Goal: Task Accomplishment & Management: Complete application form

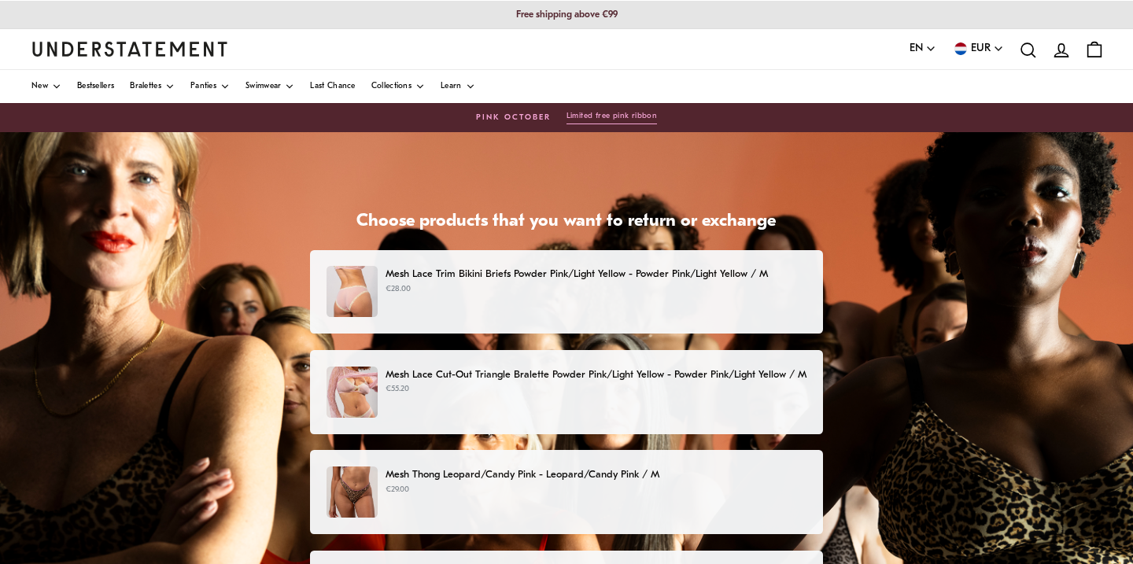
click at [478, 289] on p "€28.00" at bounding box center [595, 289] width 421 height 13
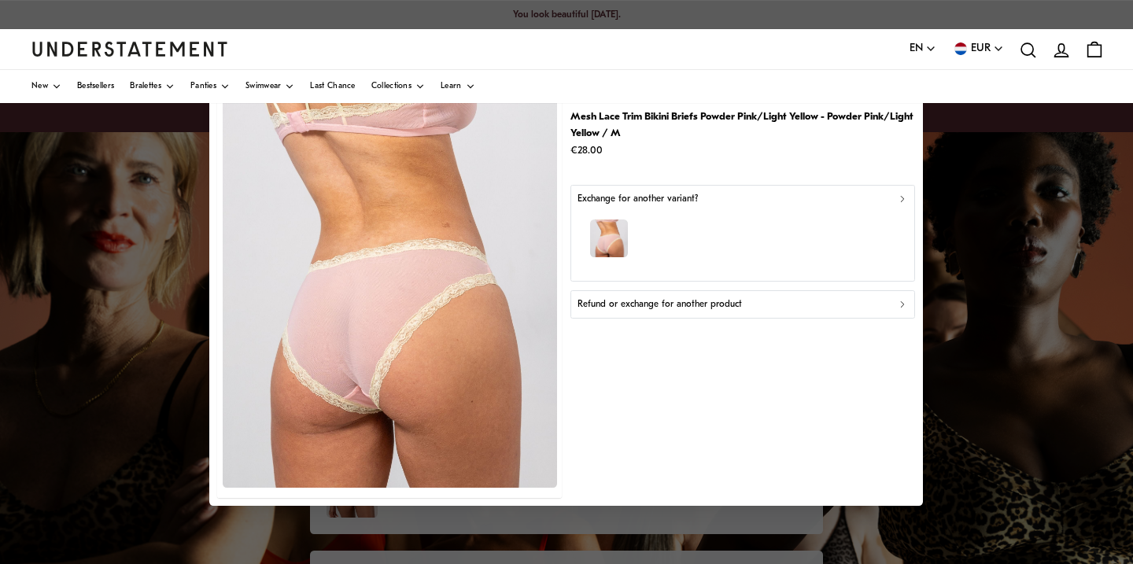
click at [757, 298] on div "Refund or exchange for another product" at bounding box center [742, 304] width 330 height 15
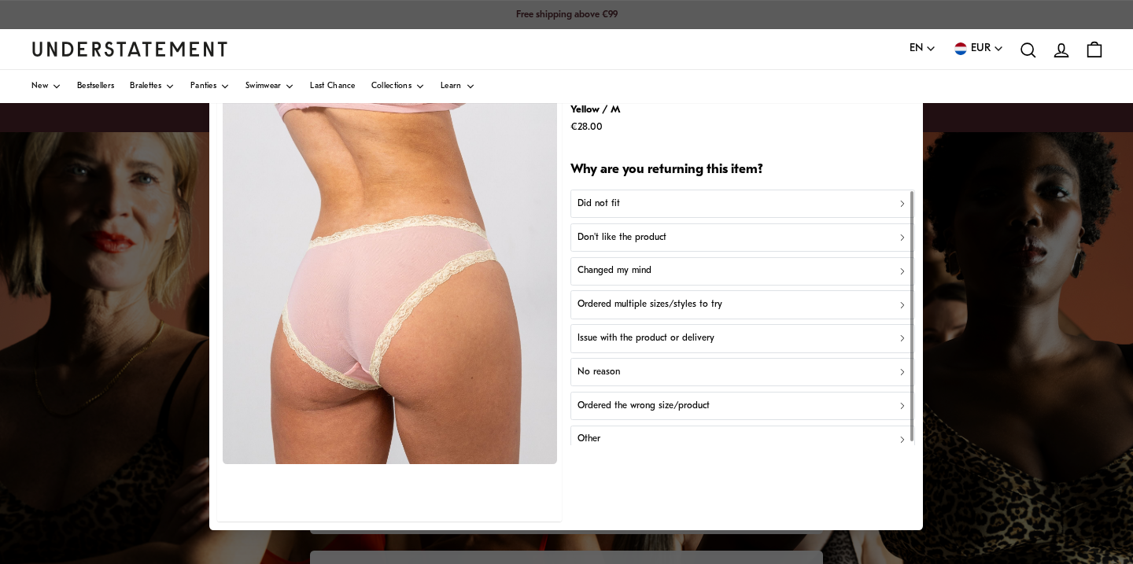
click at [632, 206] on div "Did not fit" at bounding box center [742, 203] width 330 height 15
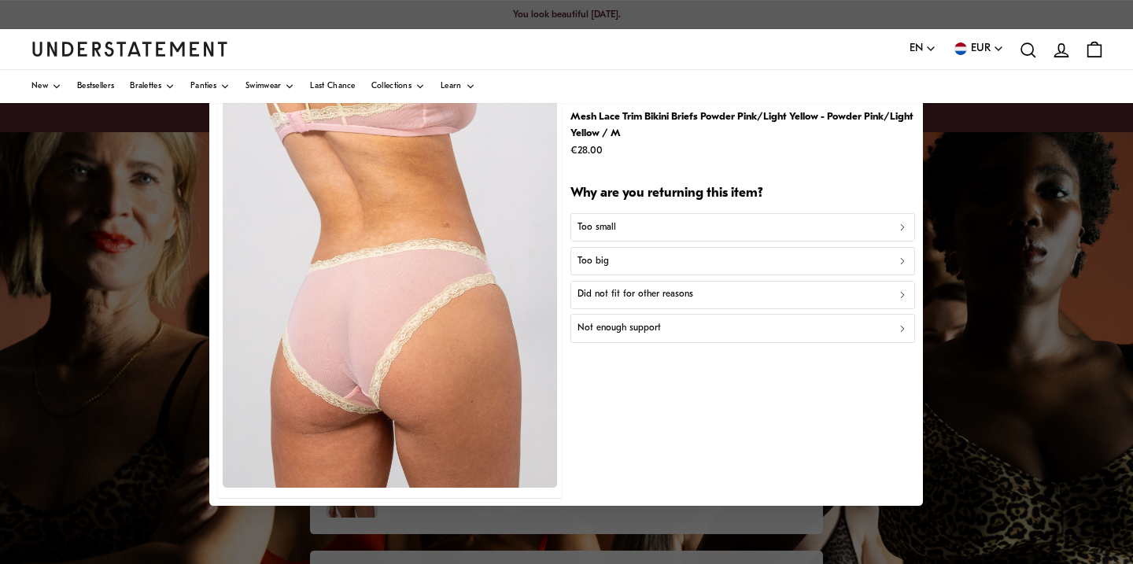
click at [621, 259] on div "Too big" at bounding box center [742, 261] width 330 height 15
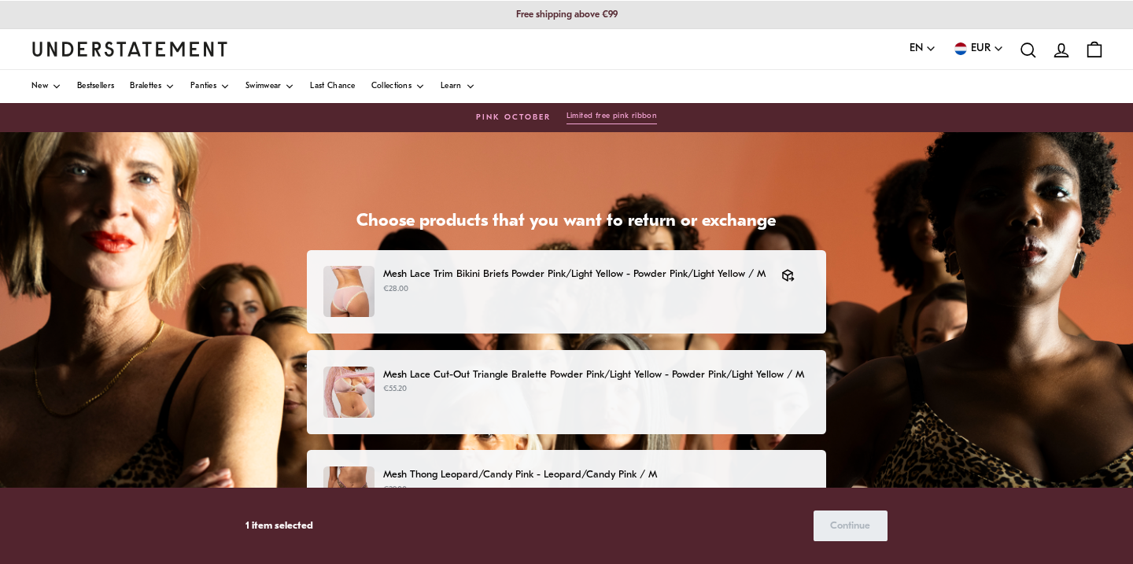
click at [458, 400] on div "Mesh Lace Cut-Out Triangle Bralette Powder Pink/Light Yellow - Powder Pink/Ligh…" at bounding box center [566, 392] width 486 height 51
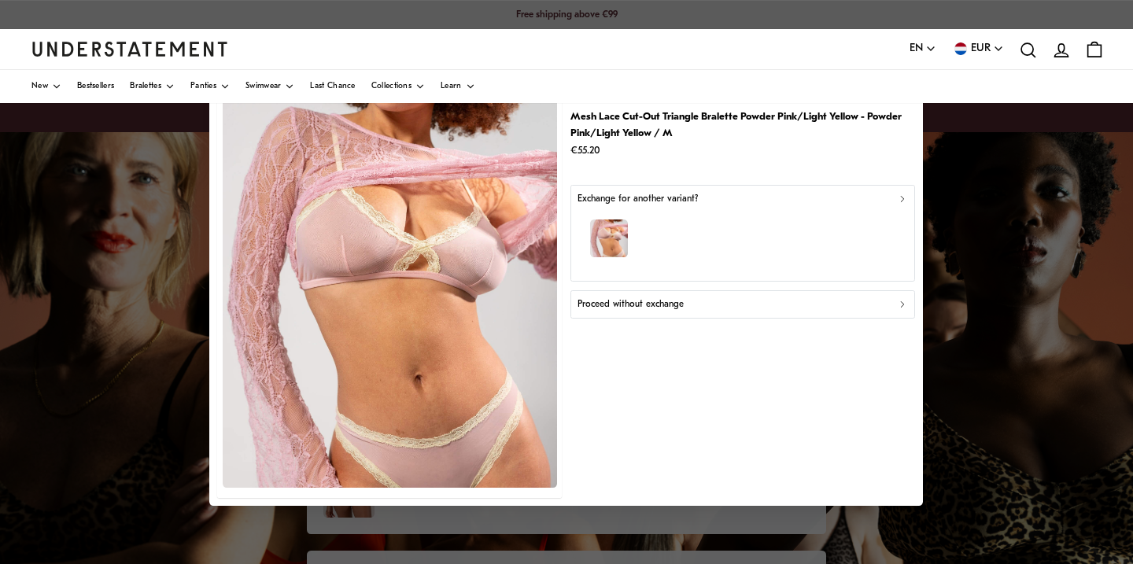
click at [704, 303] on div "Proceed without exchange" at bounding box center [742, 304] width 330 height 15
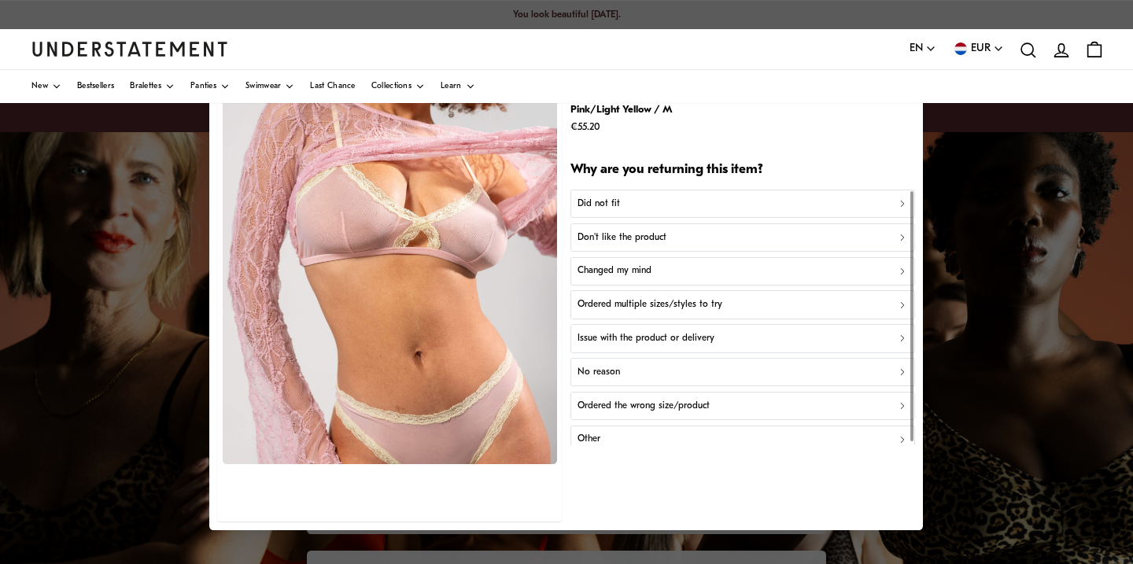
click at [670, 206] on div "Did not fit" at bounding box center [742, 203] width 330 height 15
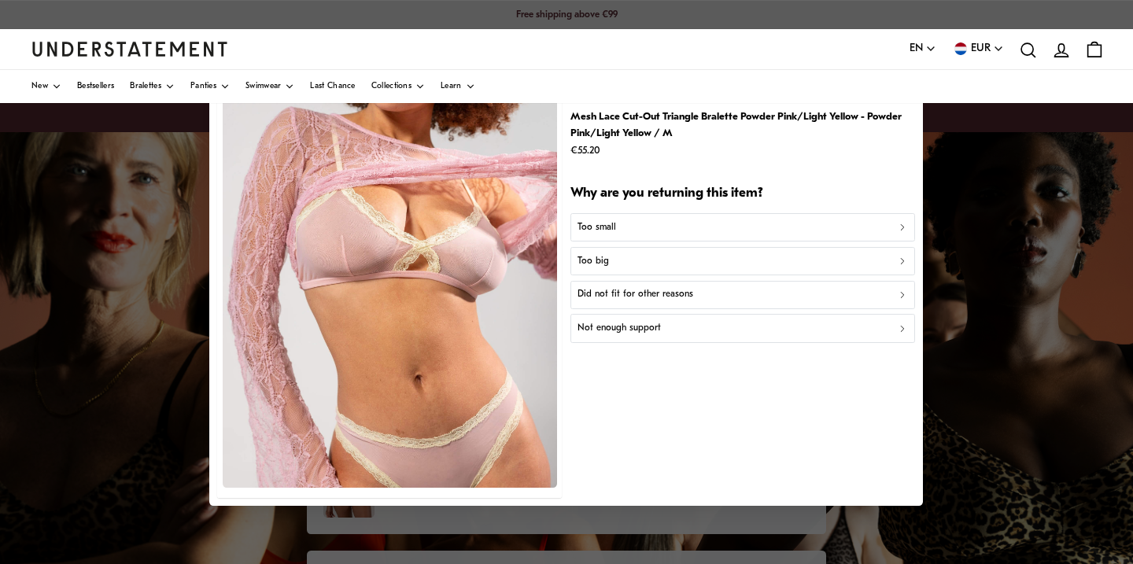
click at [652, 260] on div "Too big" at bounding box center [742, 261] width 330 height 15
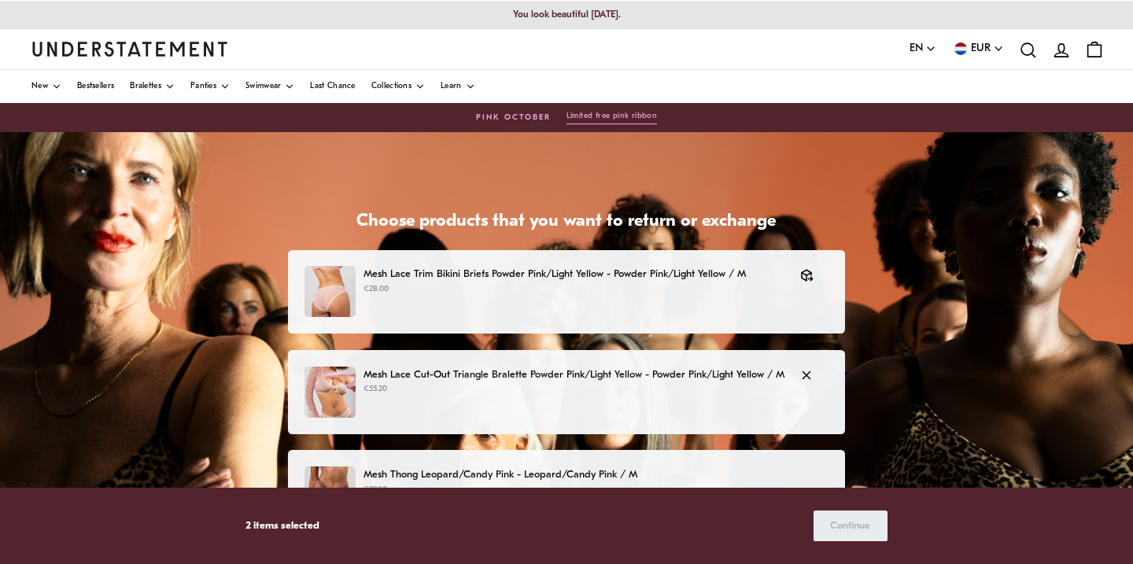
click at [528, 379] on p "Mesh Lace Cut-Out Triangle Bralette Powder Pink/Light Yellow - Powder Pink/Ligh…" at bounding box center [573, 375] width 421 height 17
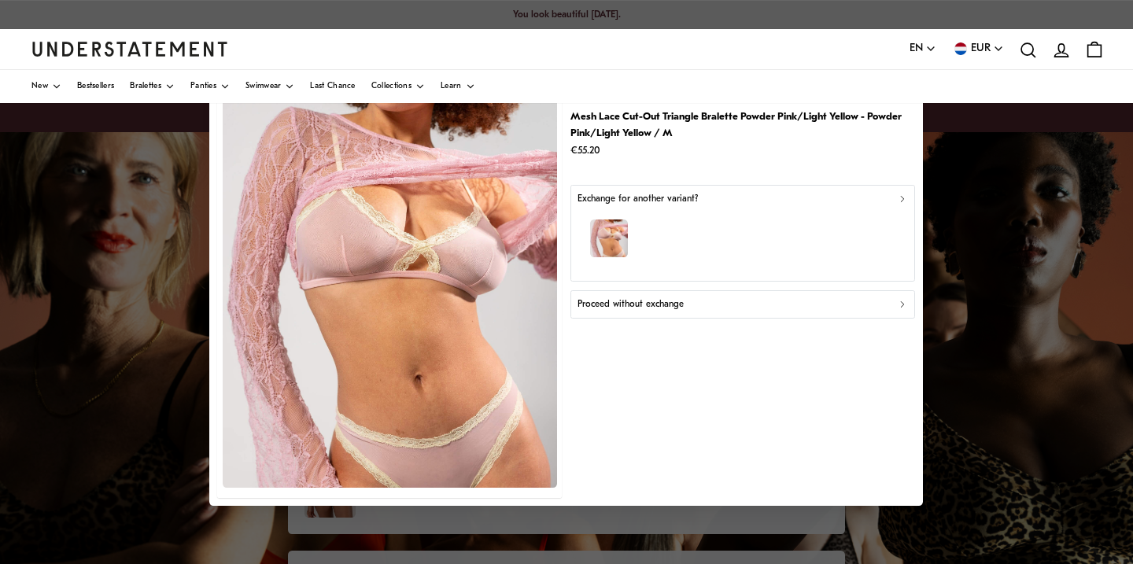
click at [658, 301] on p "Proceed without exchange" at bounding box center [630, 304] width 106 height 15
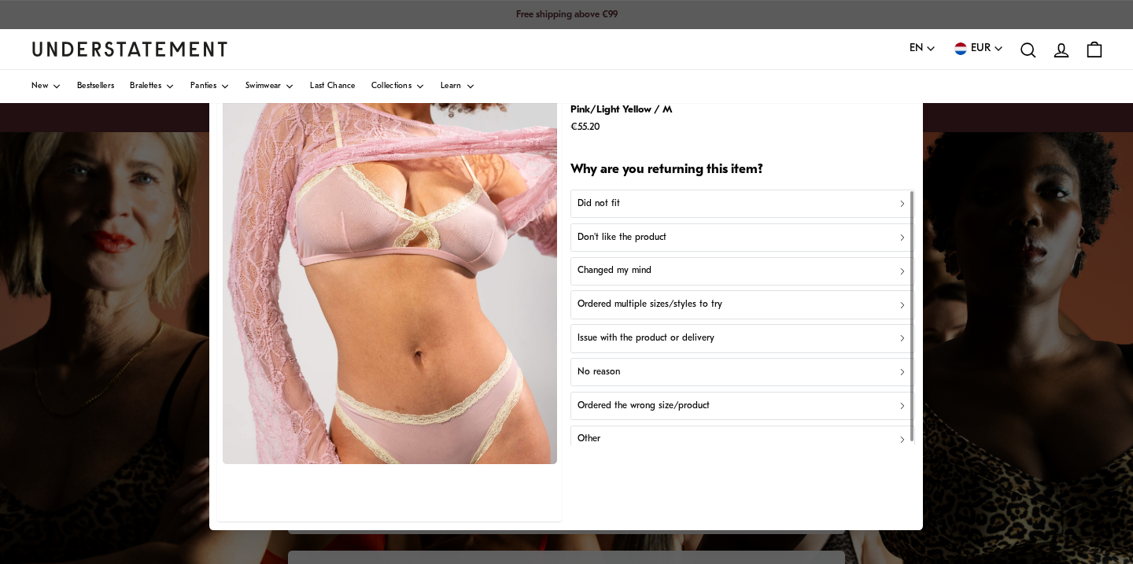
click at [636, 208] on div "Did not fit" at bounding box center [742, 203] width 330 height 15
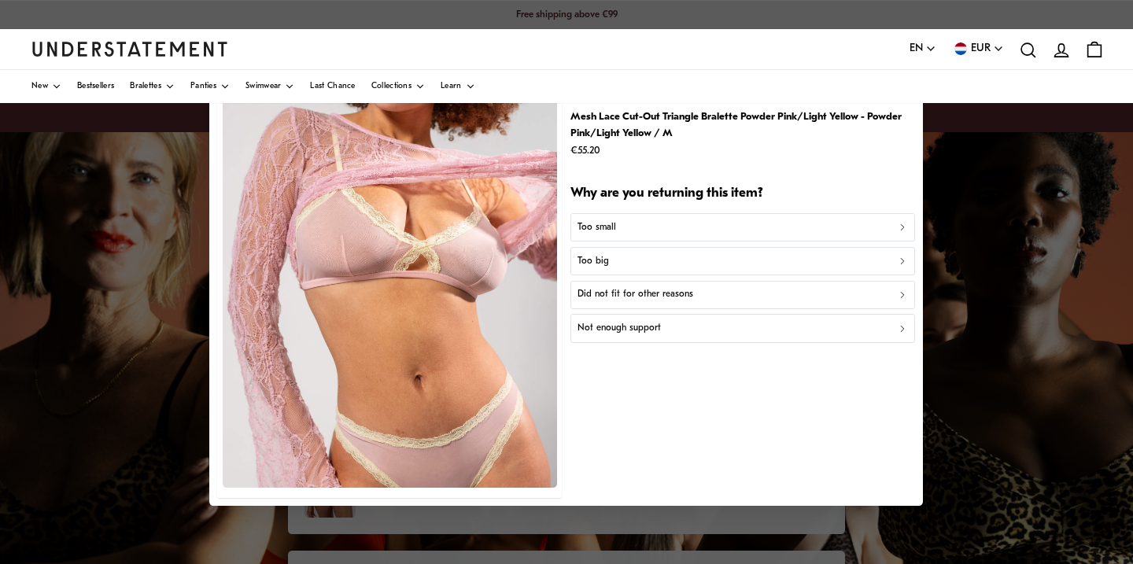
click at [625, 292] on p "Did not fit for other reasons" at bounding box center [635, 294] width 116 height 15
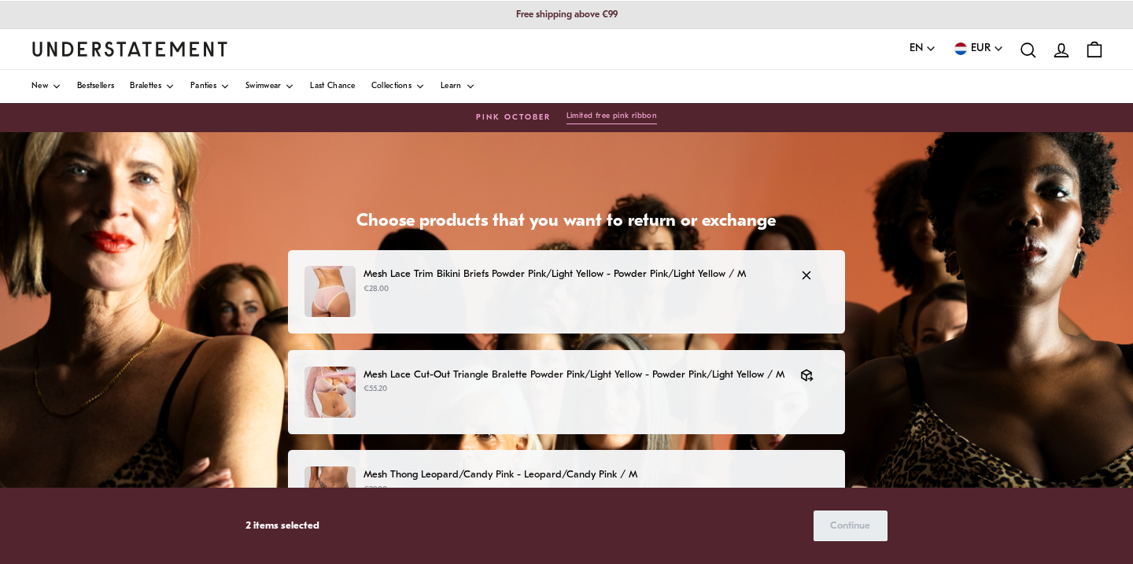
click at [711, 298] on div "Mesh Lace Trim Bikini Briefs Powder Pink/Light Yellow - Powder Pink/Light Yello…" at bounding box center [566, 291] width 525 height 51
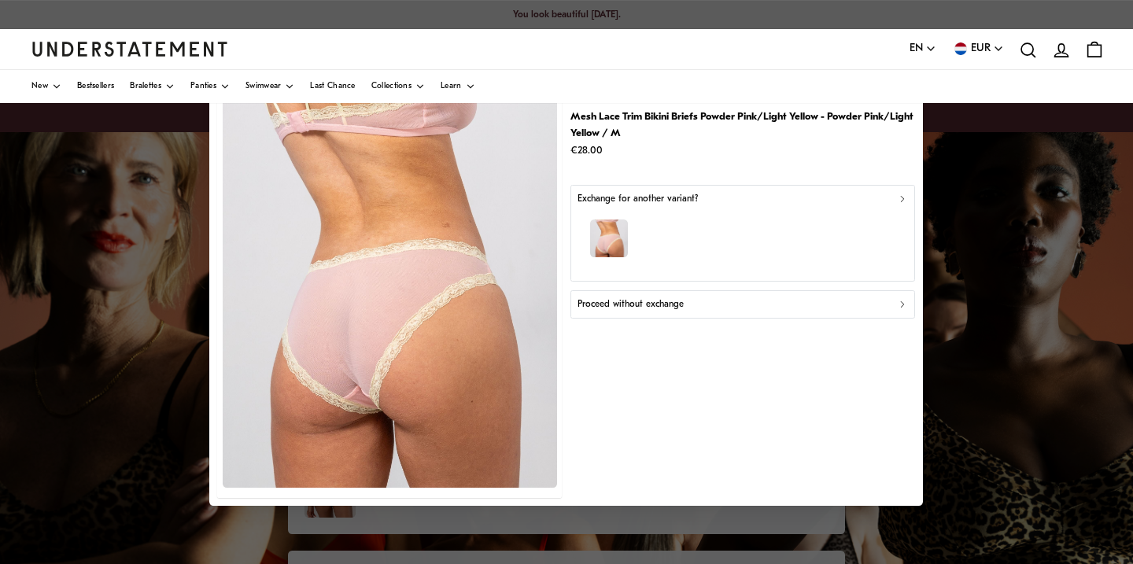
click at [683, 302] on p "Proceed without exchange" at bounding box center [630, 304] width 106 height 15
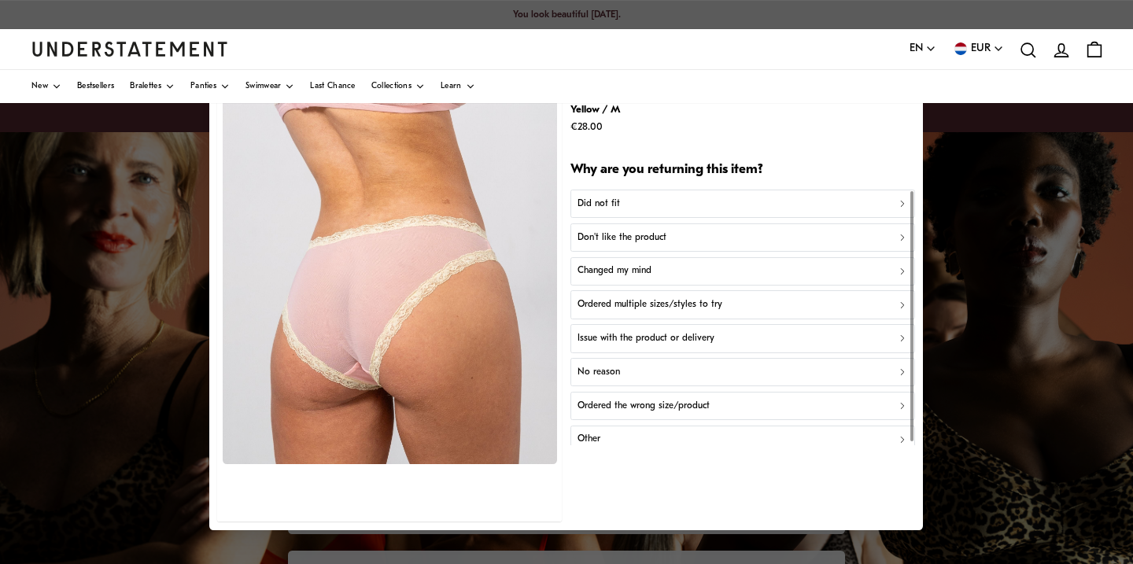
click at [624, 205] on div "Did not fit" at bounding box center [742, 203] width 330 height 15
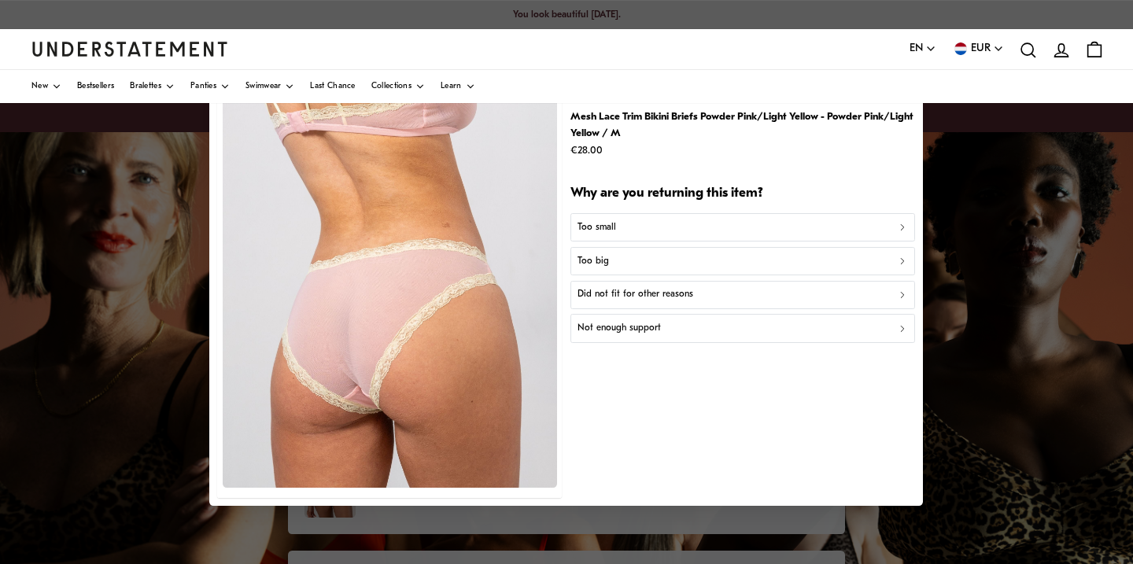
click at [605, 295] on p "Did not fit for other reasons" at bounding box center [635, 294] width 116 height 15
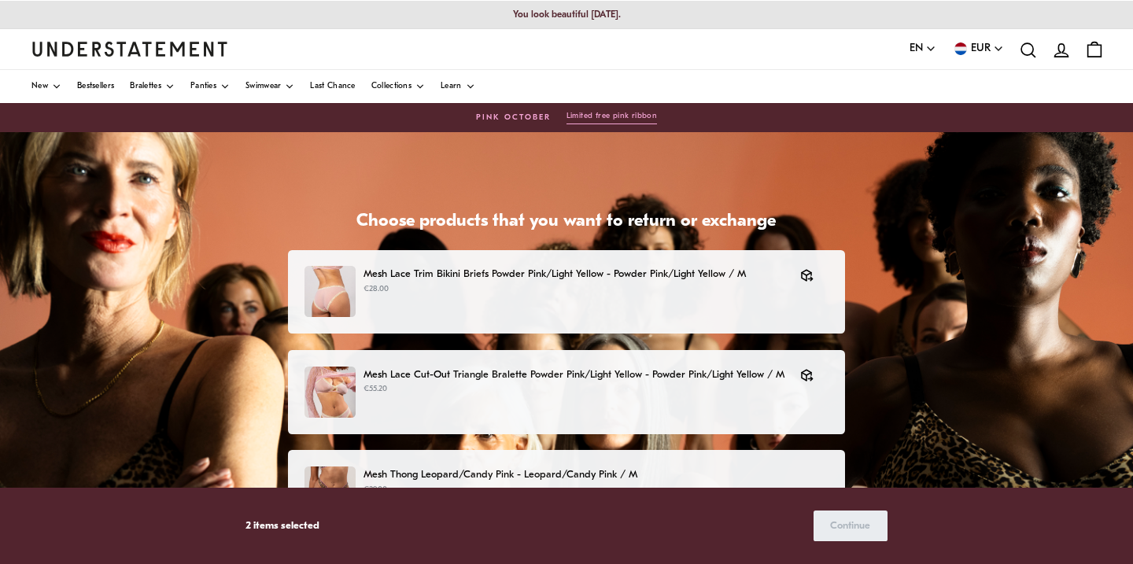
click at [1059, 52] on icon "account" at bounding box center [1061, 50] width 20 height 20
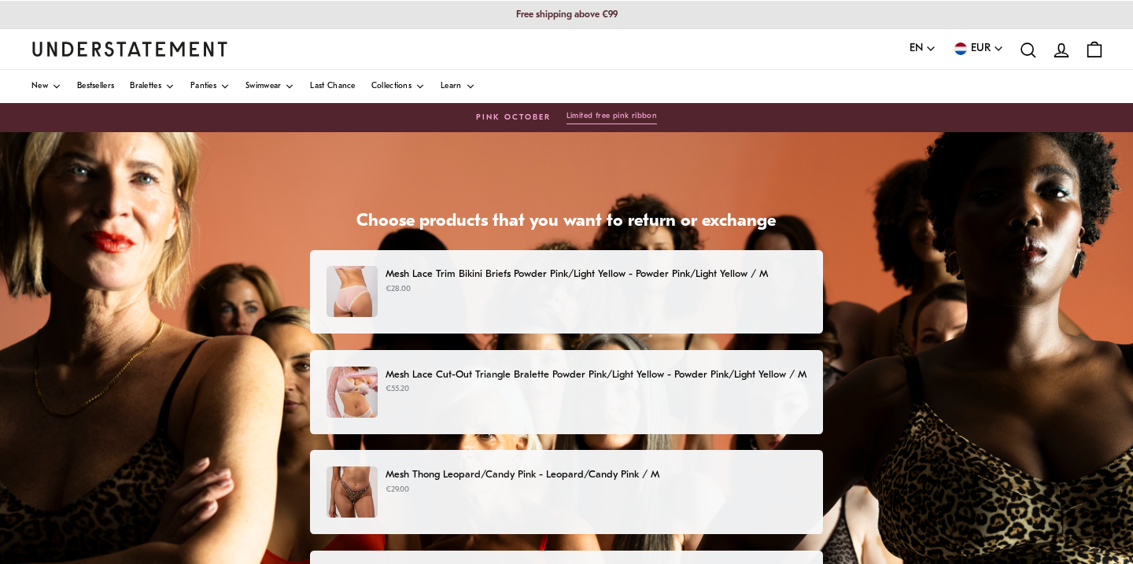
click at [735, 280] on p "Mesh Lace Trim Bikini Briefs Powder Pink/Light Yellow - Powder Pink/Light Yello…" at bounding box center [595, 274] width 421 height 17
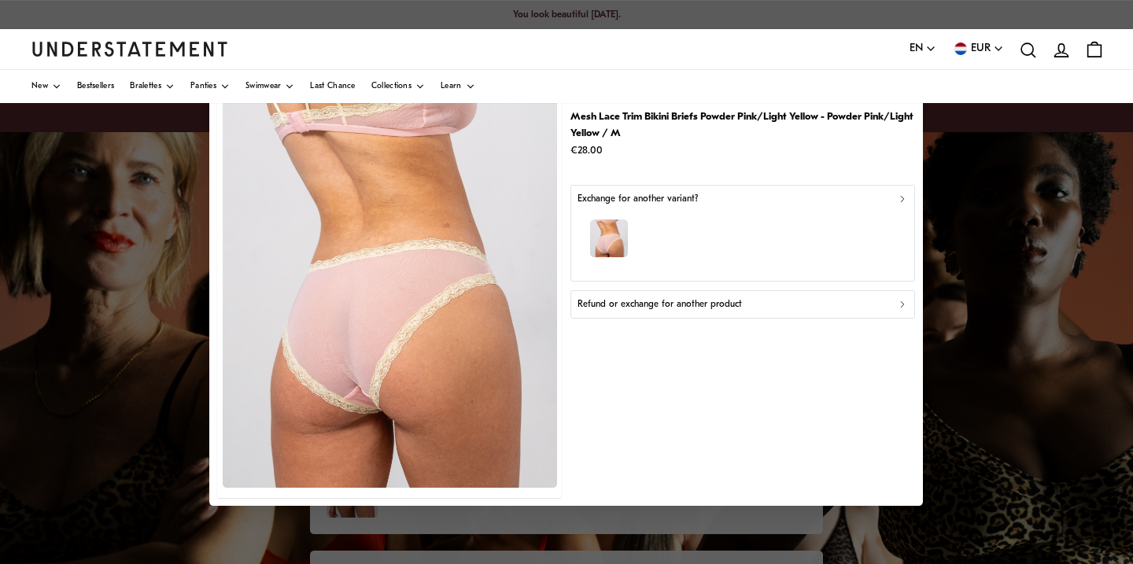
click at [777, 220] on div "button" at bounding box center [742, 241] width 330 height 68
click at [606, 304] on p "Refund or exchange for another product" at bounding box center [659, 304] width 164 height 15
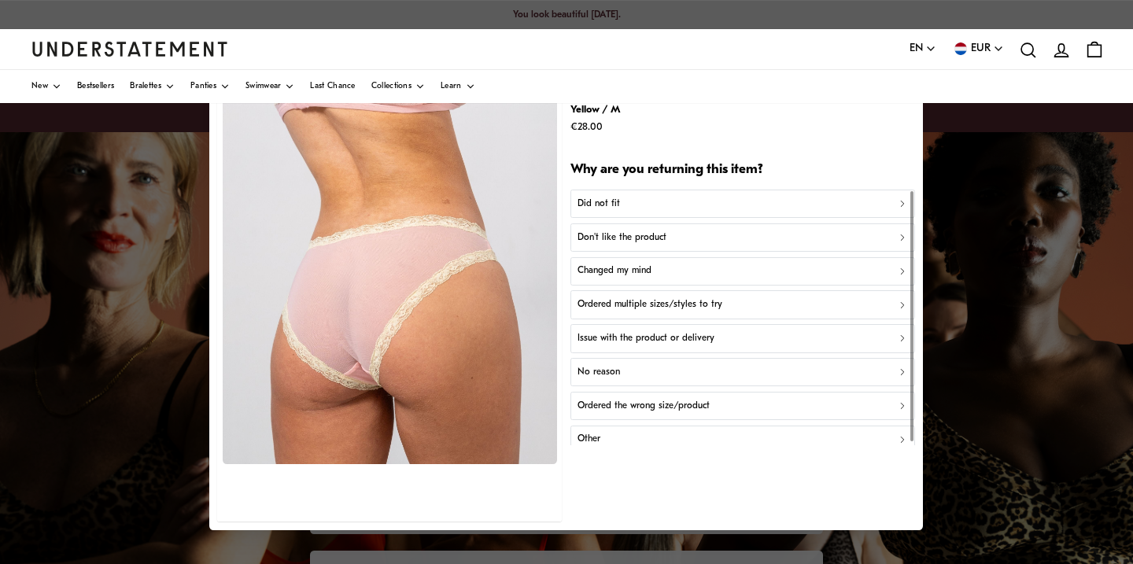
click at [597, 203] on p "Did not fit" at bounding box center [598, 203] width 42 height 15
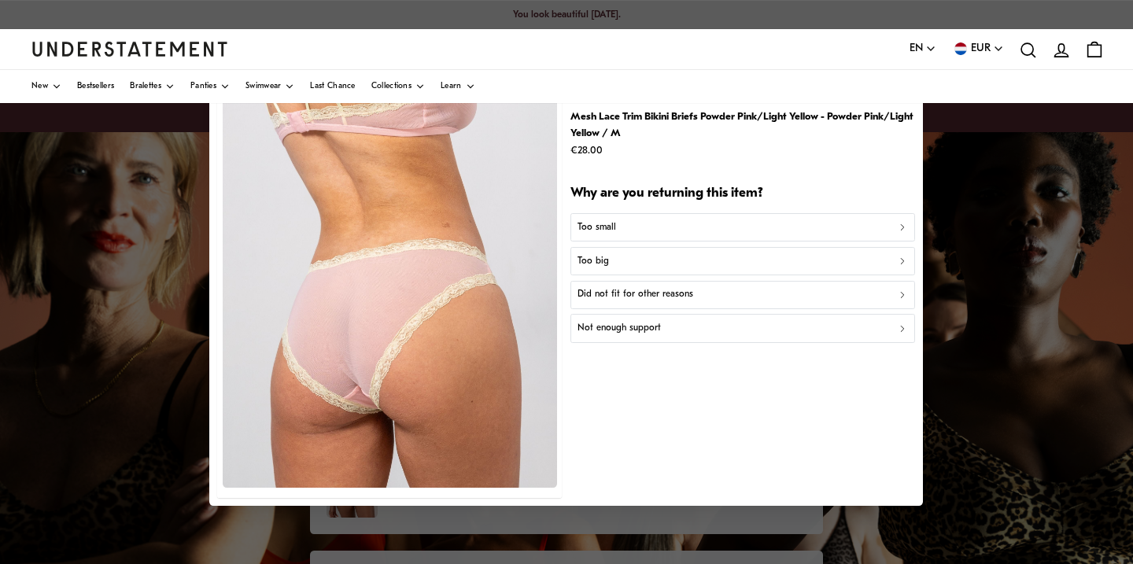
click at [610, 256] on div "Too big" at bounding box center [742, 261] width 330 height 15
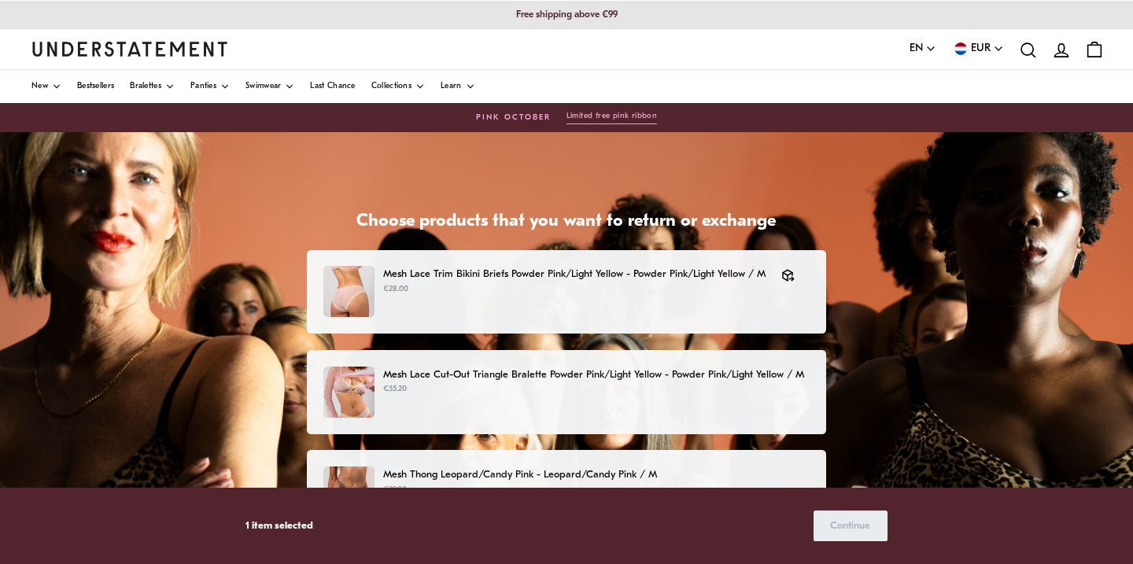
click at [588, 394] on p "€55.20" at bounding box center [596, 389] width 426 height 13
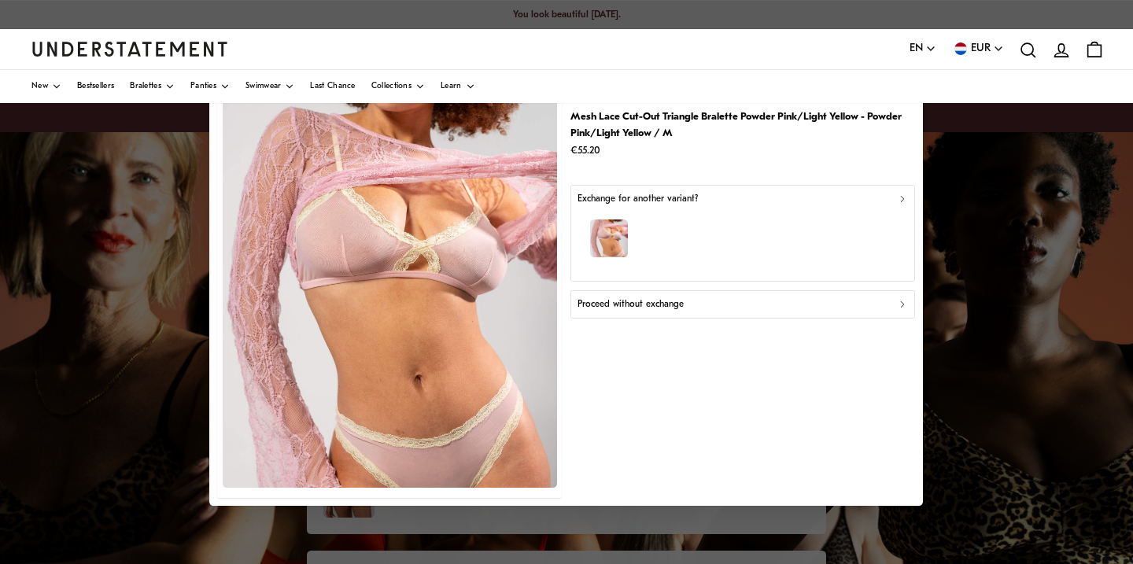
click at [651, 301] on p "Proceed without exchange" at bounding box center [630, 304] width 106 height 15
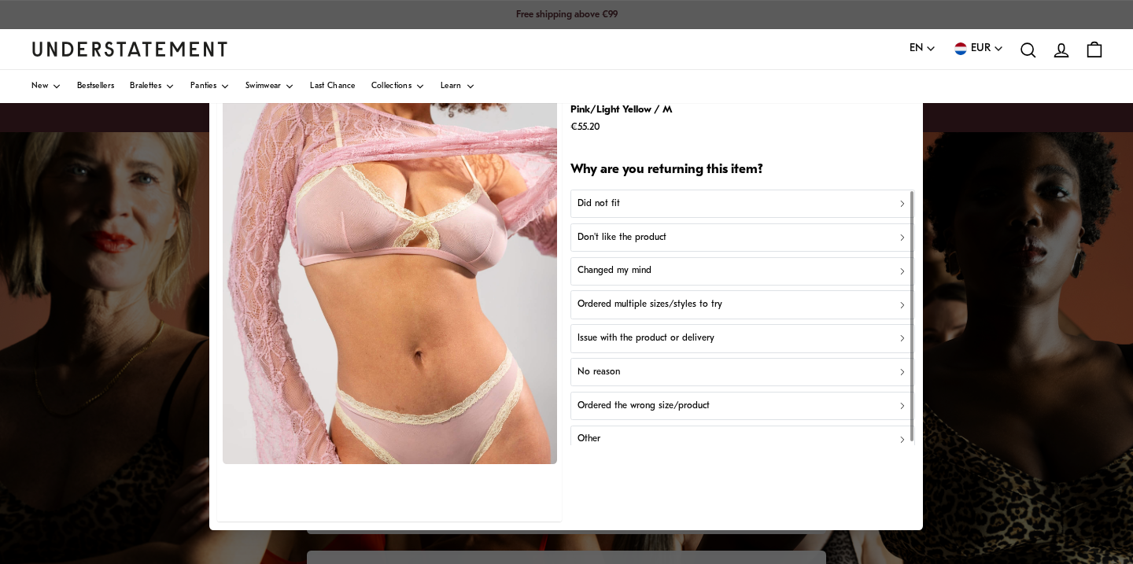
click at [601, 203] on p "Did not fit" at bounding box center [598, 203] width 42 height 15
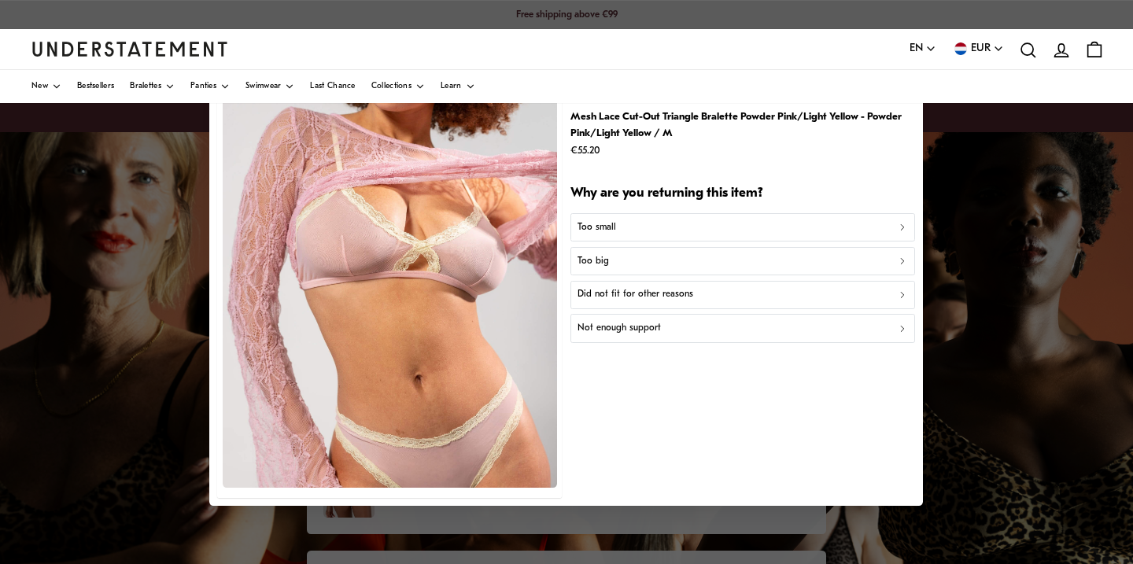
click at [602, 288] on p "Did not fit for other reasons" at bounding box center [635, 294] width 116 height 15
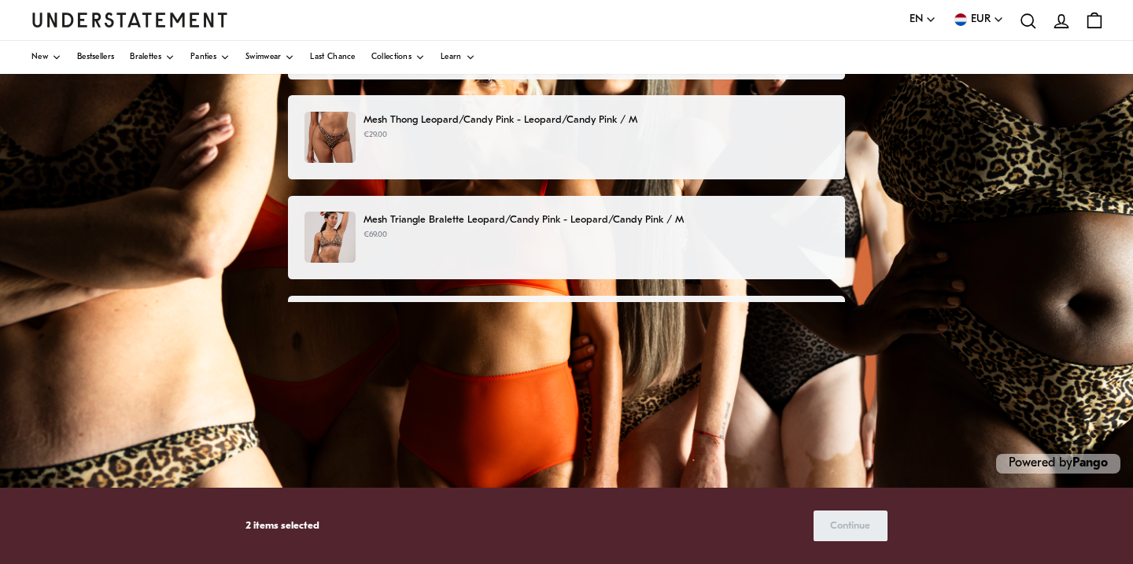
scroll to position [355, 0]
click at [269, 529] on p "2 items selected" at bounding box center [282, 526] width 74 height 17
click at [1006, 17] on div "Language EN English Deutsch Svenska Currency EUR Åland Islands (EUR) Albania (E…" at bounding box center [1005, 20] width 192 height 32
click at [999, 18] on icon "button" at bounding box center [998, 19] width 11 height 11
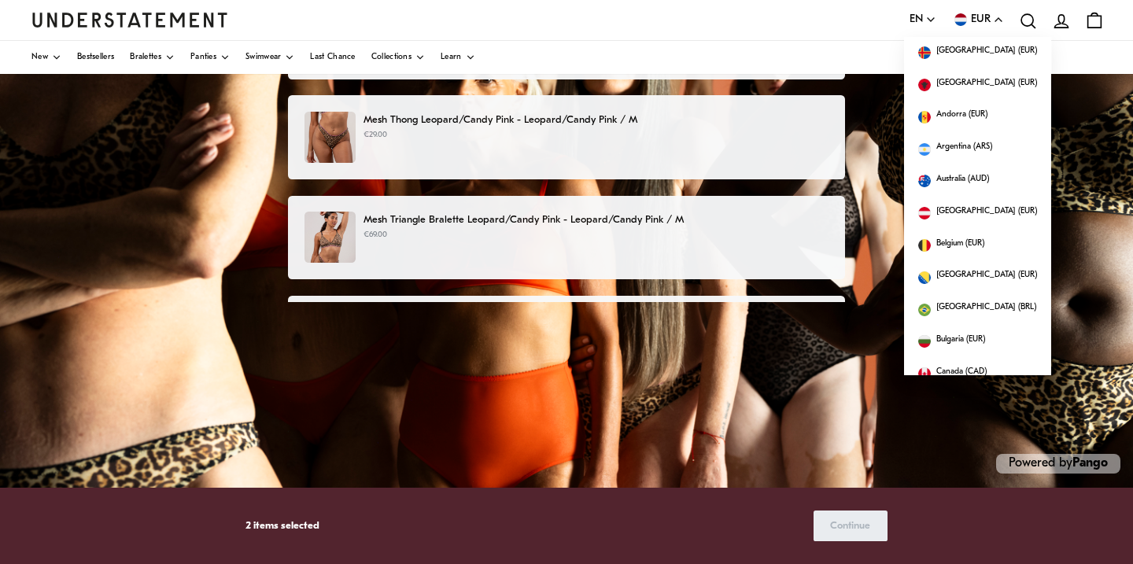
scroll to position [1381, 0]
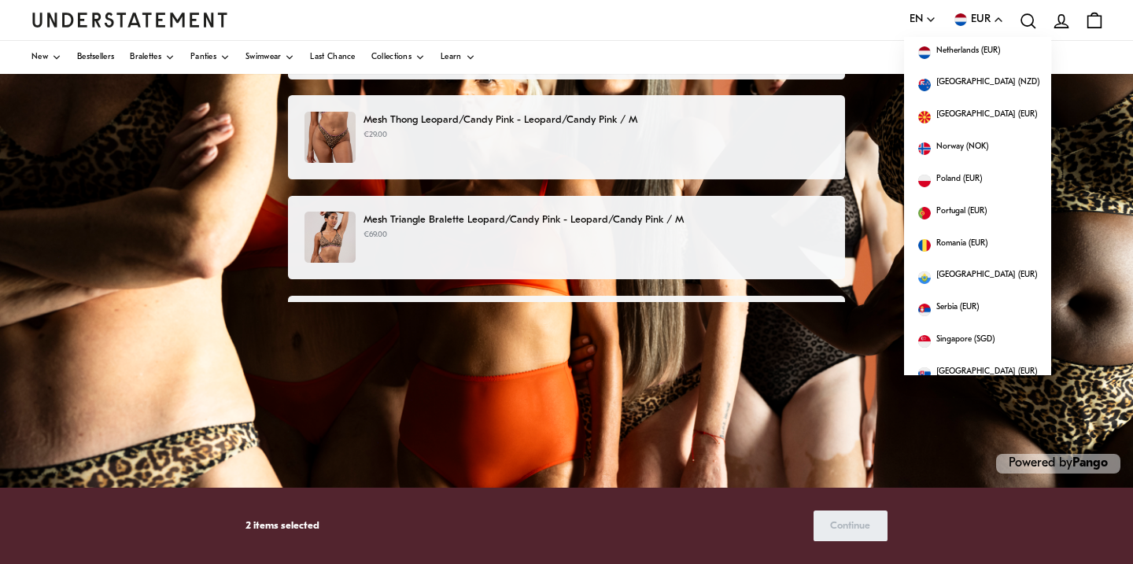
click at [1063, 19] on icon "account" at bounding box center [1061, 21] width 20 height 20
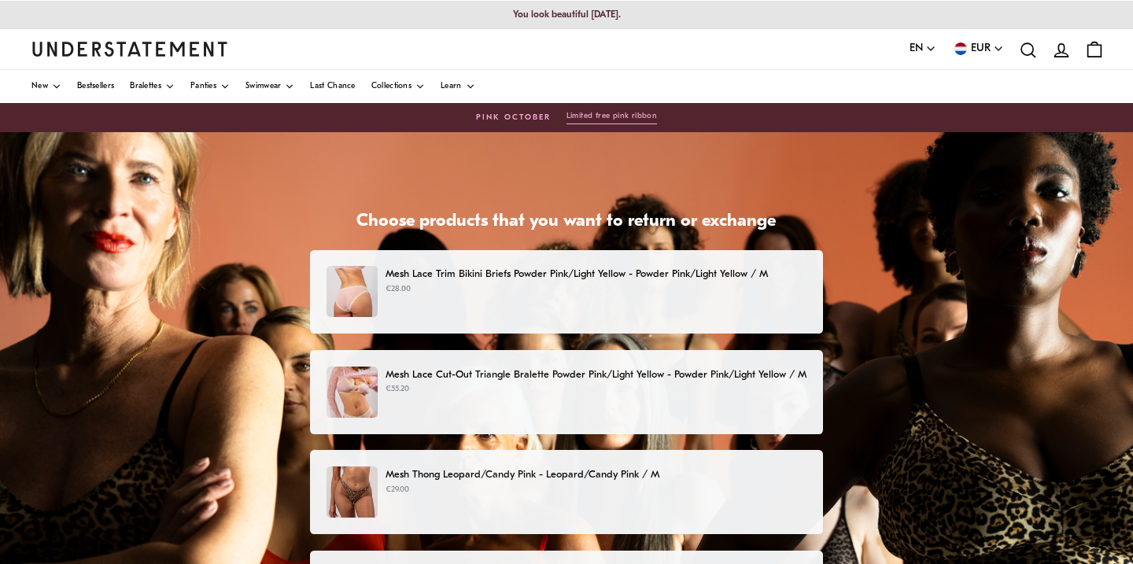
click at [621, 276] on p "Mesh Lace Trim Bikini Briefs Powder Pink/Light Yellow - Powder Pink/Light Yello…" at bounding box center [595, 274] width 421 height 17
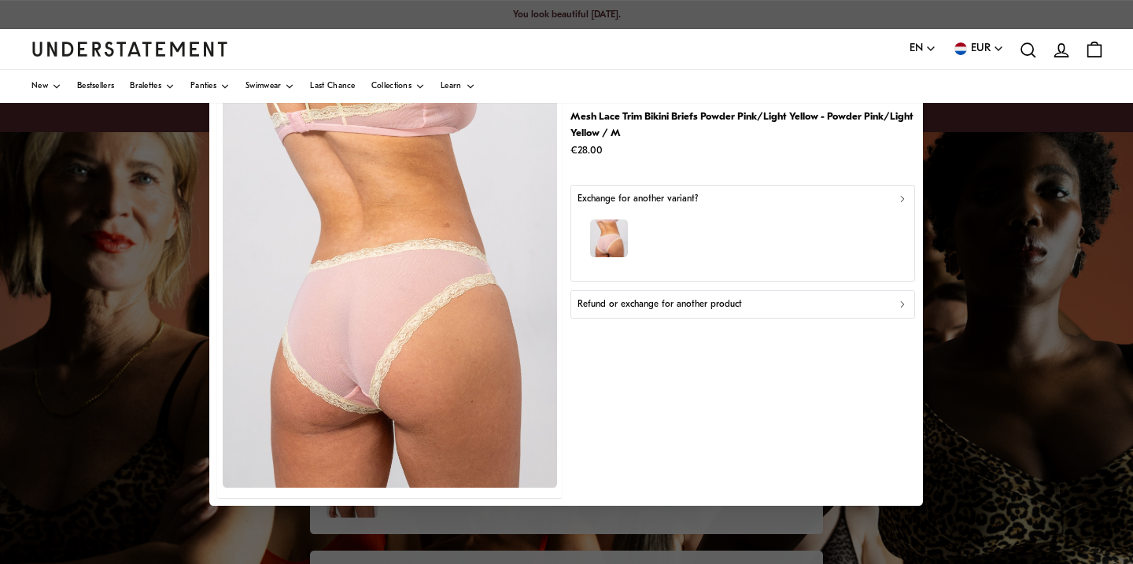
click at [620, 303] on p "Refund or exchange for another product" at bounding box center [659, 304] width 164 height 15
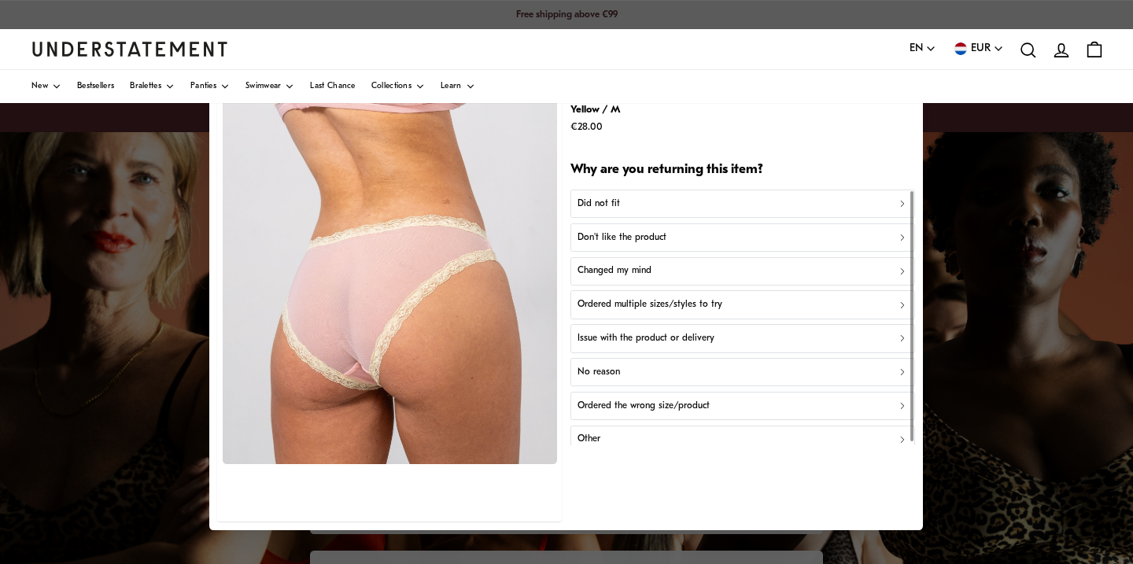
click at [618, 210] on button "Did not fit" at bounding box center [742, 204] width 345 height 28
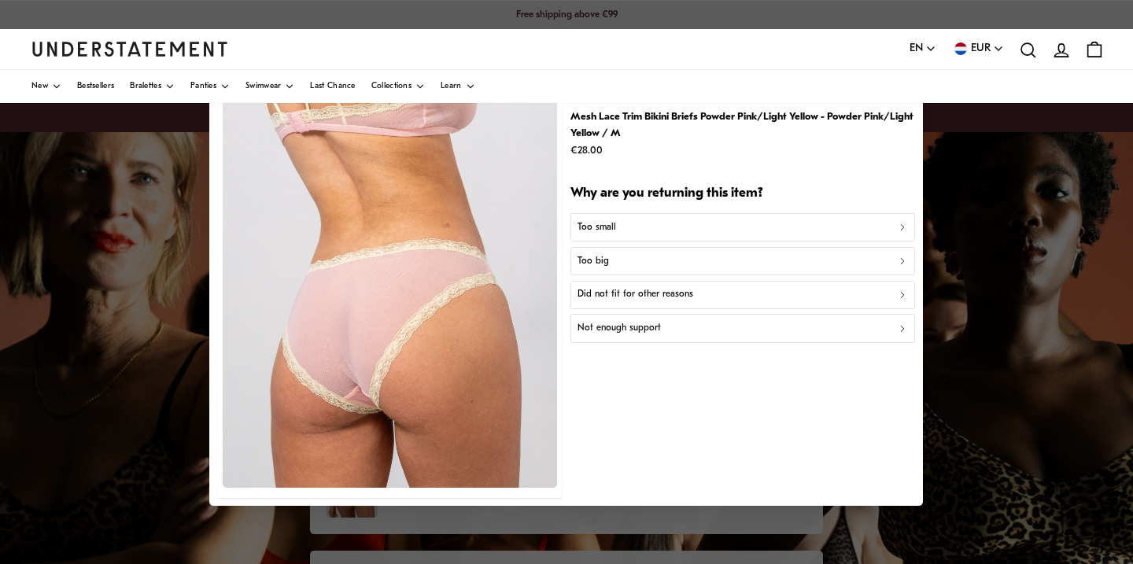
click at [605, 264] on p "Too big" at bounding box center [592, 261] width 31 height 15
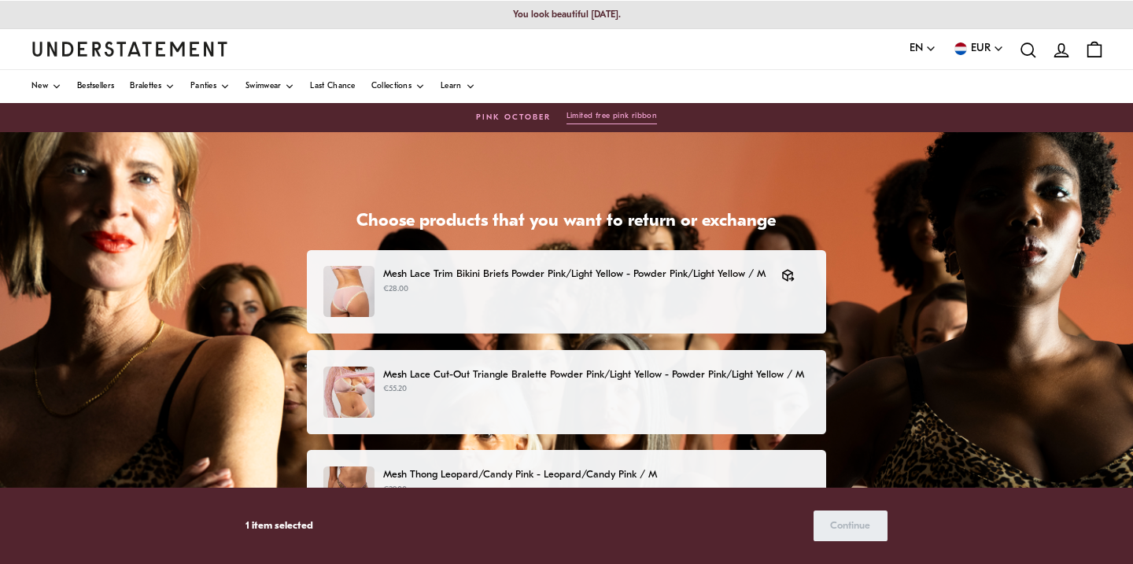
click at [539, 379] on p "Mesh Lace Cut-Out Triangle Bralette Powder Pink/Light Yellow - Powder Pink/Ligh…" at bounding box center [596, 375] width 426 height 17
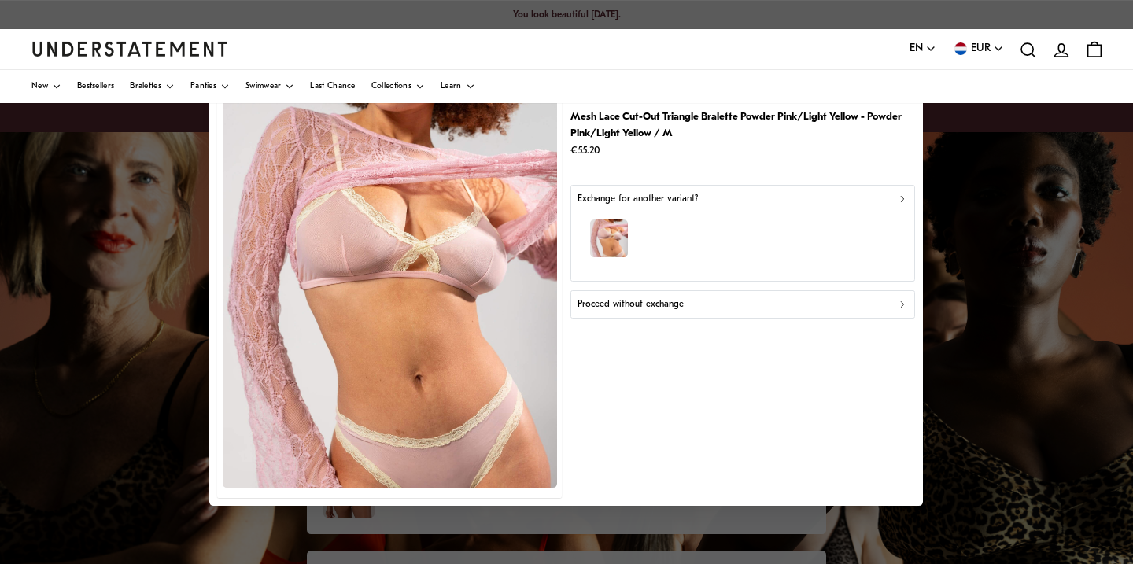
click at [703, 256] on div "button" at bounding box center [742, 241] width 330 height 68
click at [632, 298] on p "Proceed without exchange" at bounding box center [630, 304] width 106 height 15
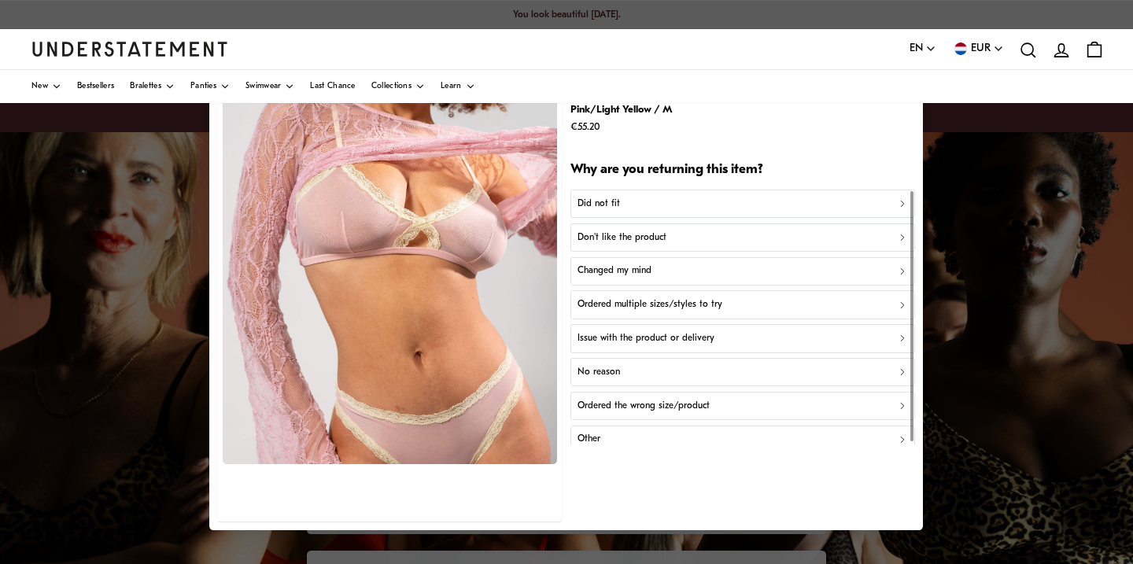
click at [621, 206] on div "Did not fit" at bounding box center [742, 203] width 330 height 15
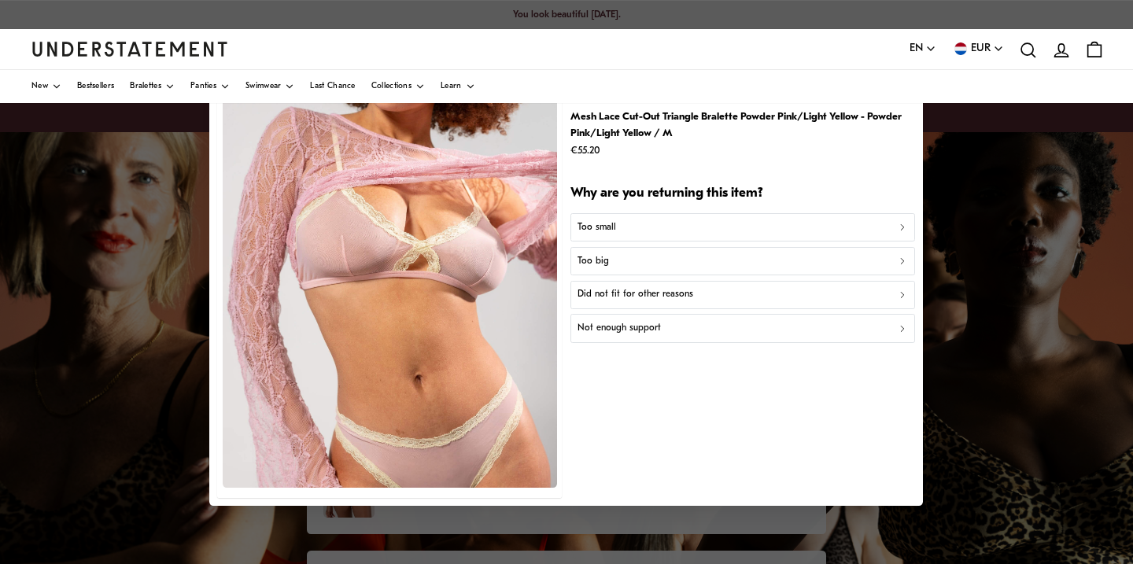
click at [611, 293] on p "Did not fit for other reasons" at bounding box center [635, 294] width 116 height 15
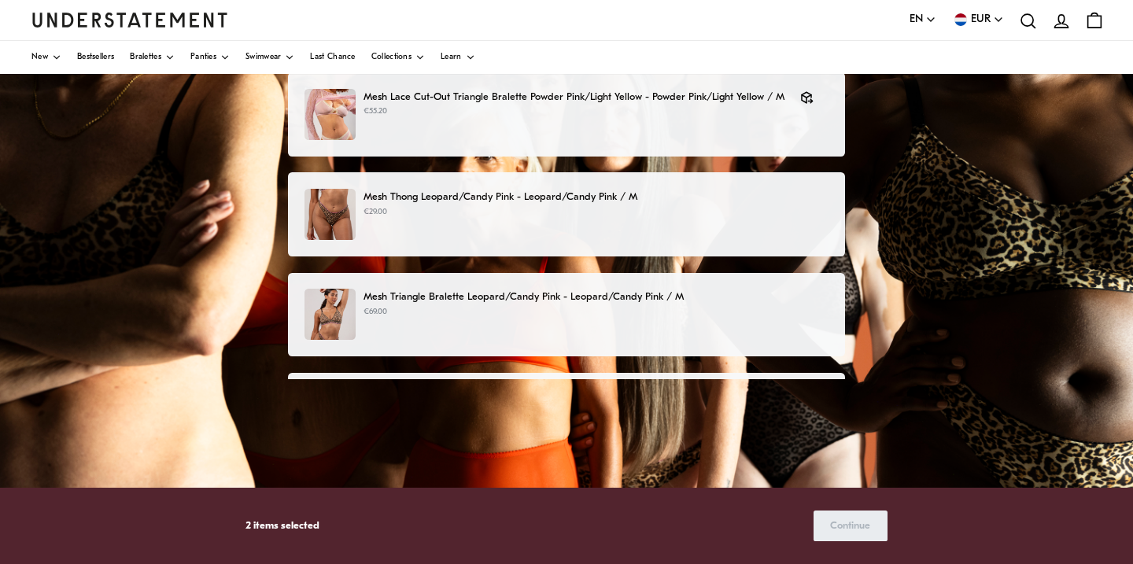
scroll to position [282, 0]
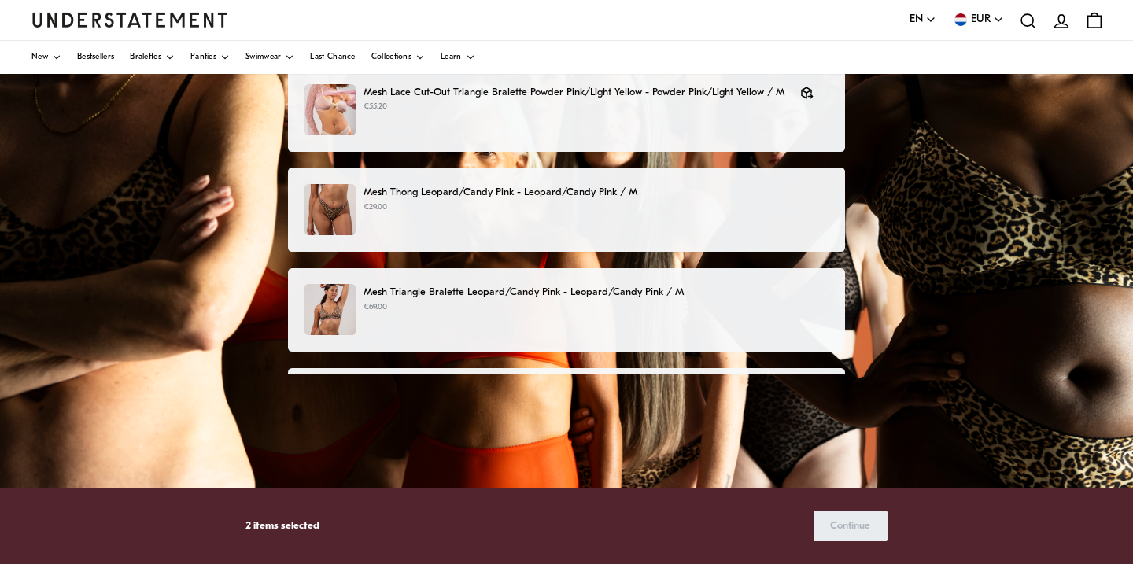
click at [523, 216] on div "Mesh Thong Leopard/Candy Pink - Leopard/Candy Pink / M €29.00" at bounding box center [566, 209] width 525 height 51
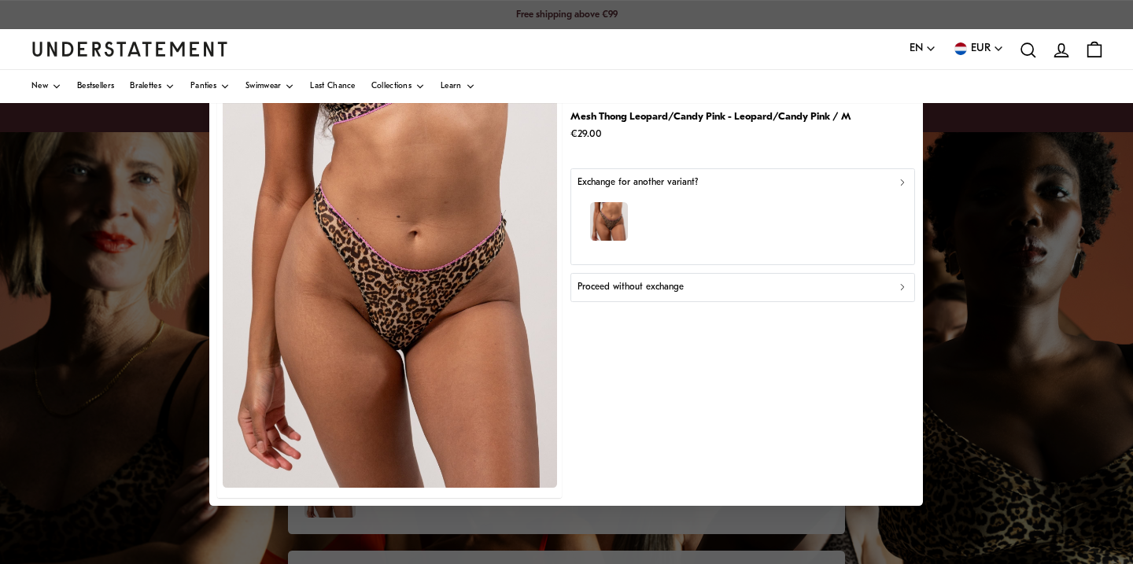
click at [697, 289] on div "Proceed without exchange" at bounding box center [742, 287] width 330 height 15
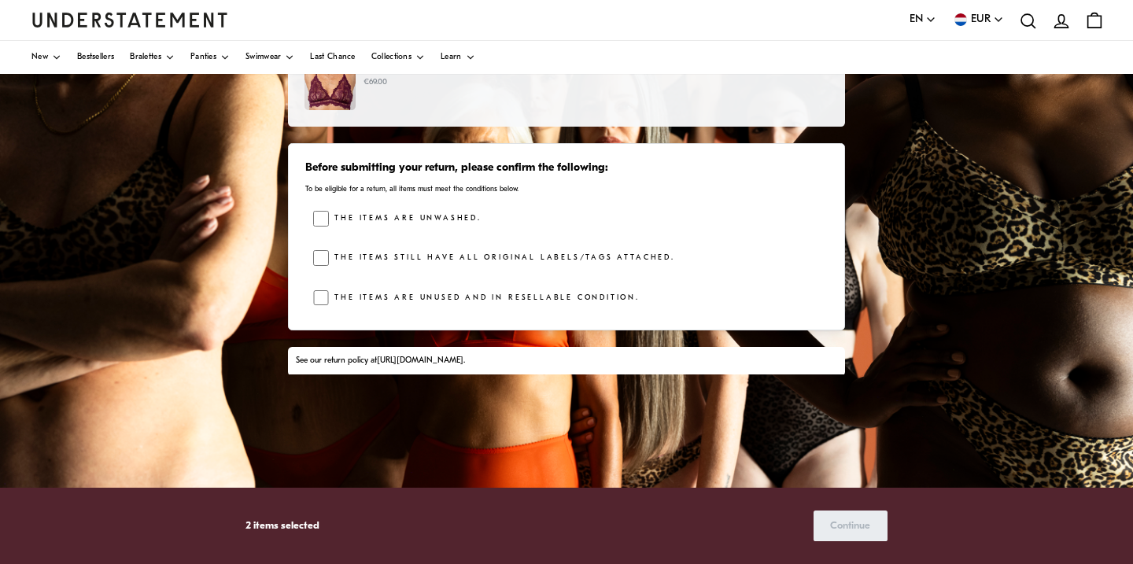
scroll to position [425, 0]
